Goal: Find specific page/section

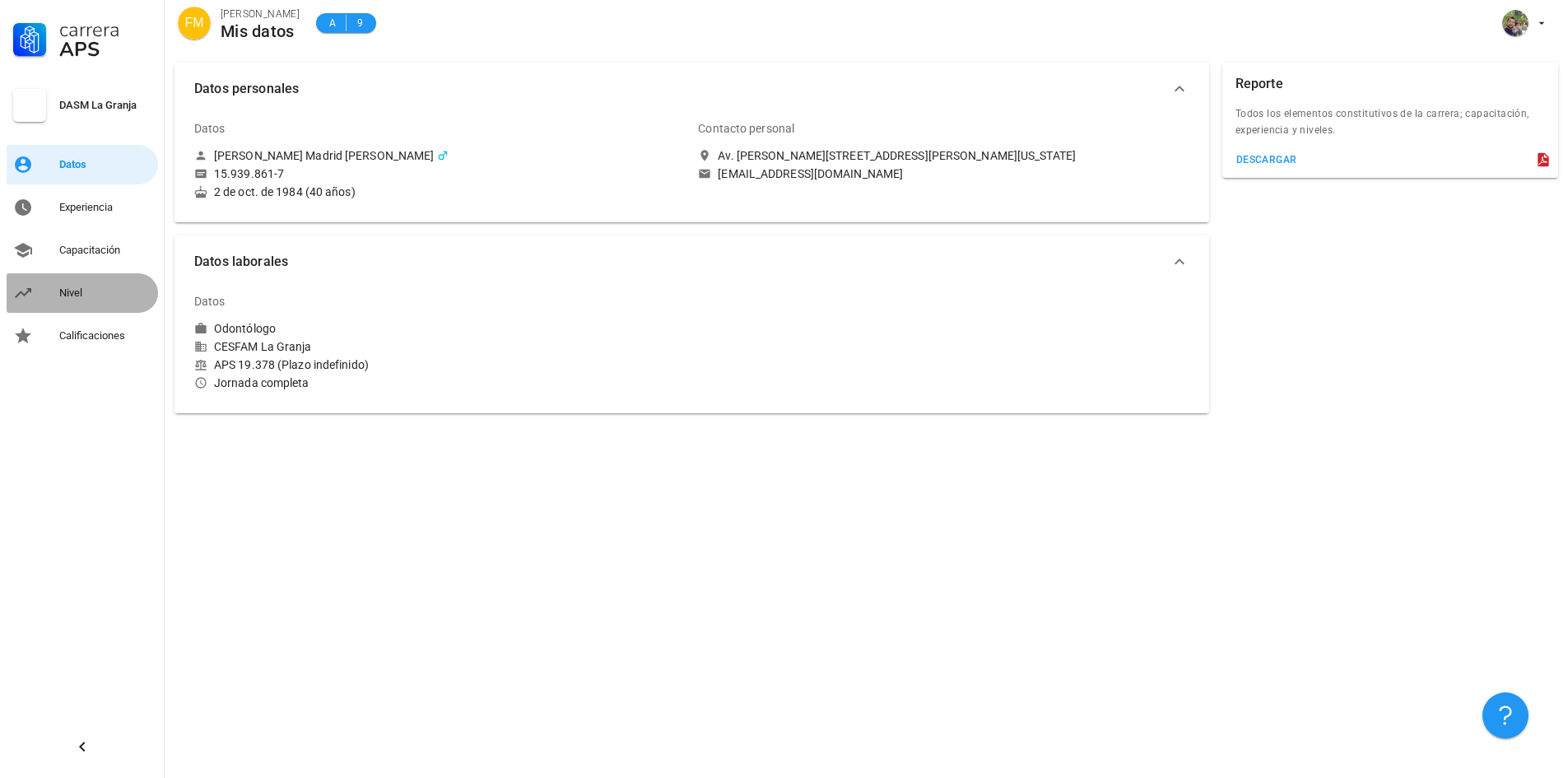
drag, startPoint x: 63, startPoint y: 284, endPoint x: 325, endPoint y: 296, distance: 262.3
click at [63, 284] on div "Nivel" at bounding box center [105, 293] width 92 height 27
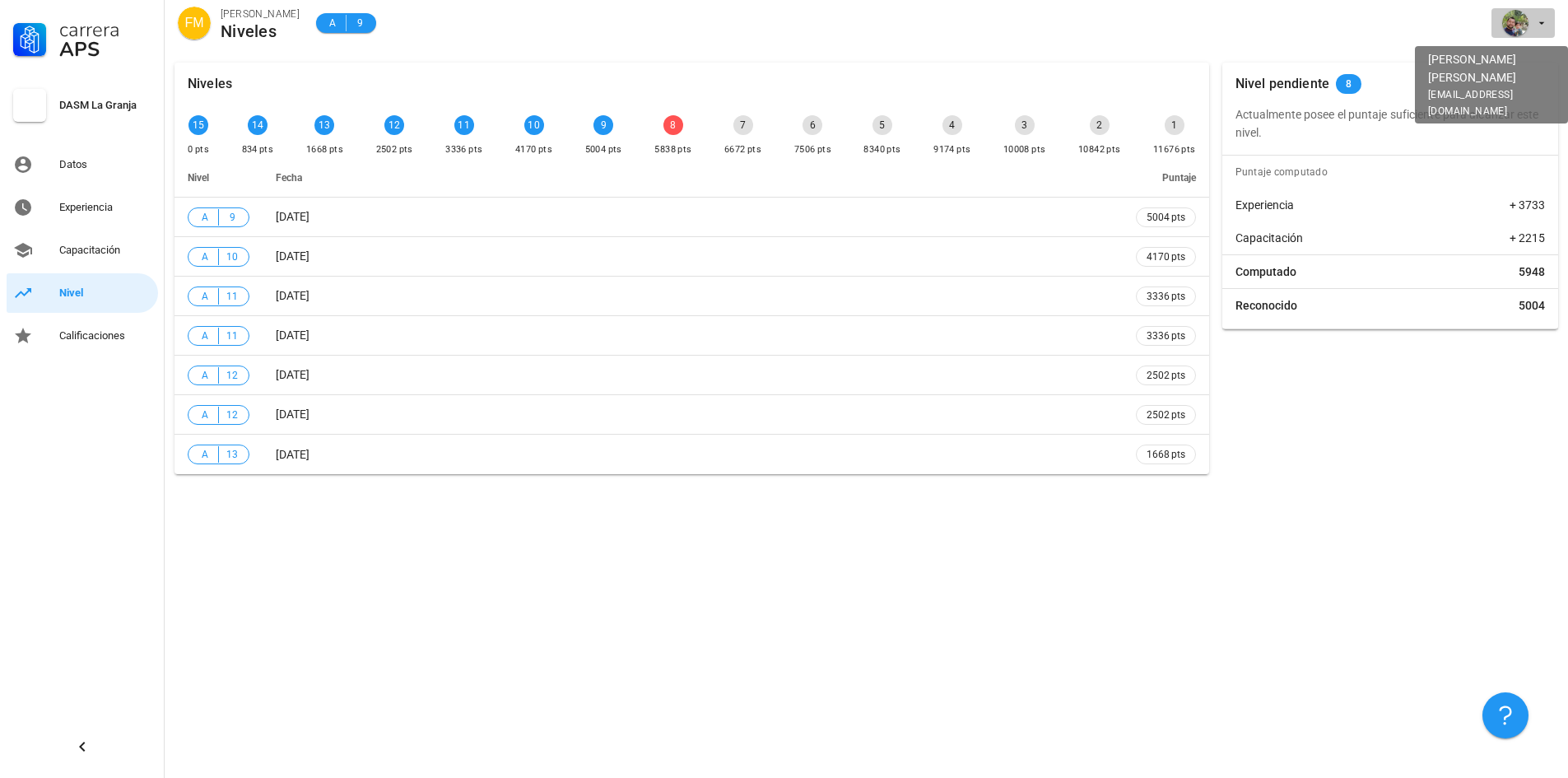
click at [1533, 21] on span "button" at bounding box center [1523, 23] width 50 height 27
